Goal: Find specific page/section: Find specific page/section

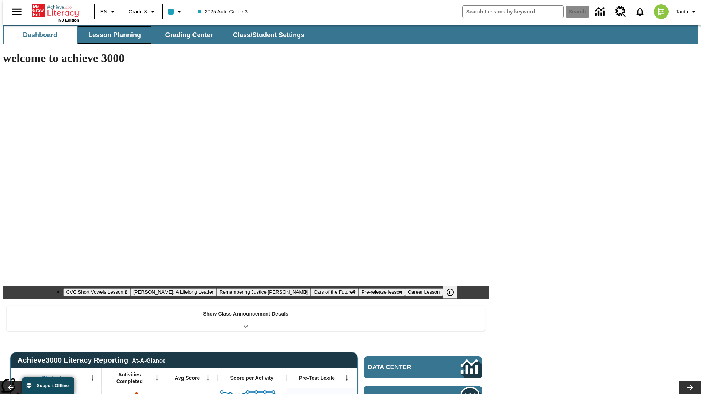
click at [112, 35] on span "Lesson Planning" at bounding box center [114, 35] width 53 height 8
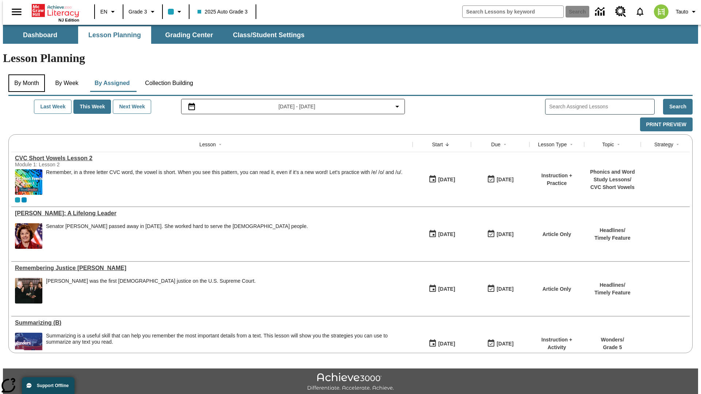
click at [24, 74] on button "By Month" at bounding box center [26, 83] width 36 height 18
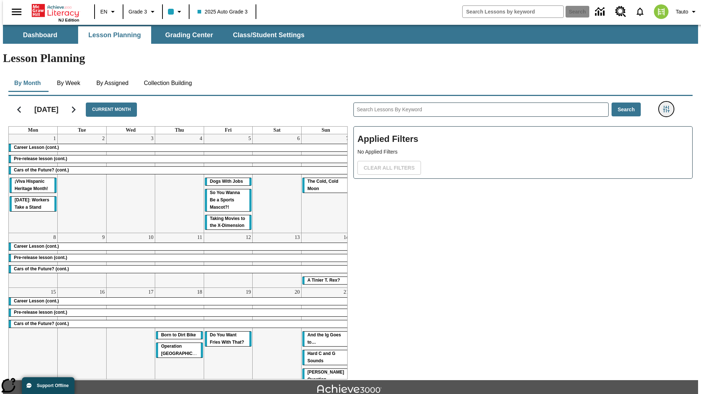
click at [668, 106] on icon "Filters Side menu" at bounding box center [666, 109] width 7 height 7
